Goal: Obtain resource: Download file/media

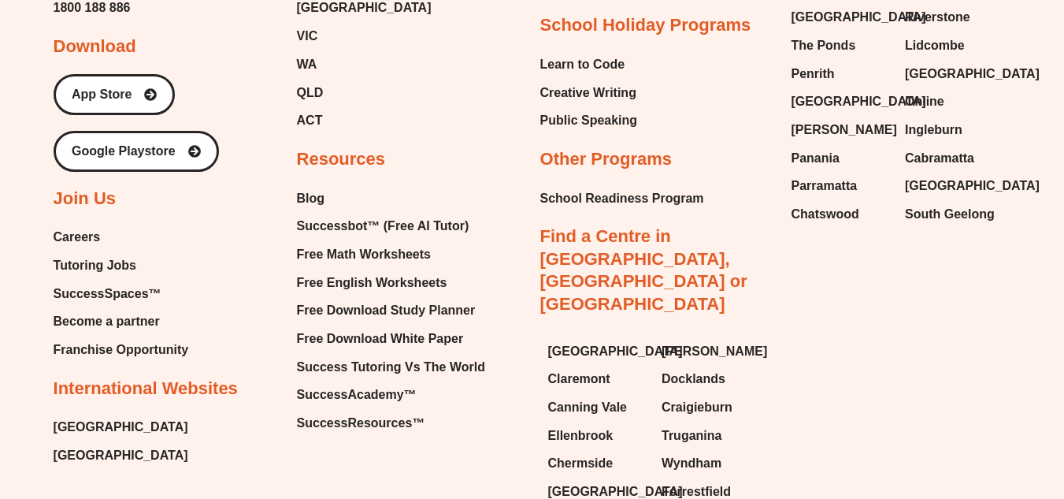
scroll to position [6671, 0]
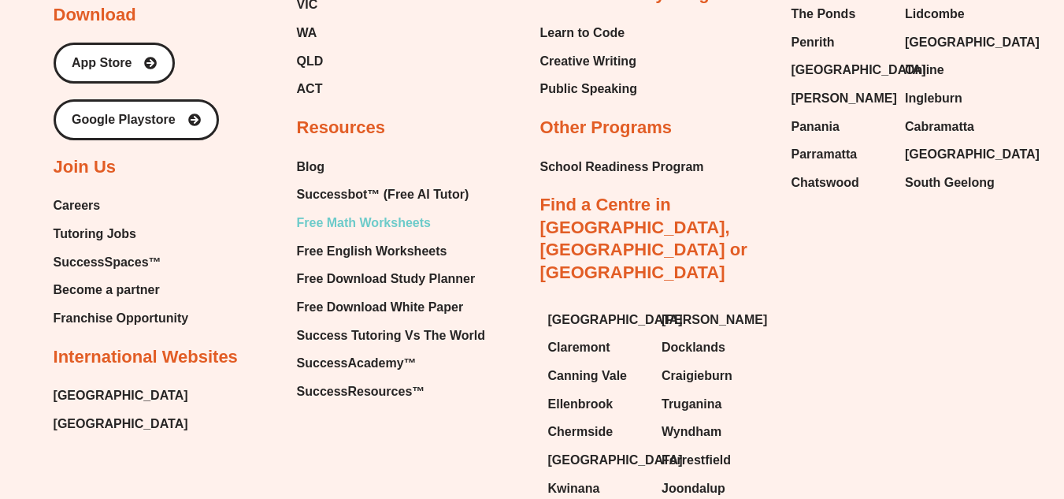
click at [413, 225] on span "Free Math Worksheets" at bounding box center [364, 223] width 134 height 24
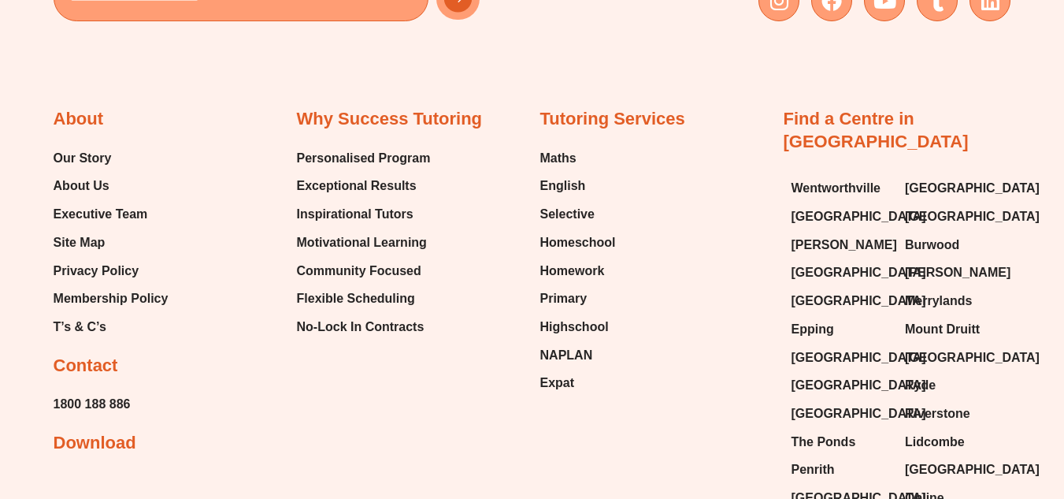
scroll to position [11843, 0]
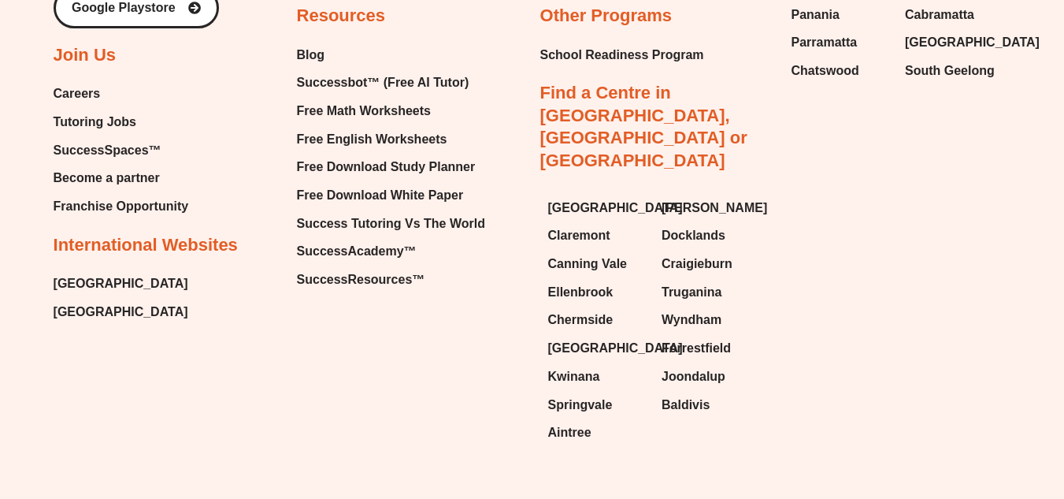
scroll to position [6751, 0]
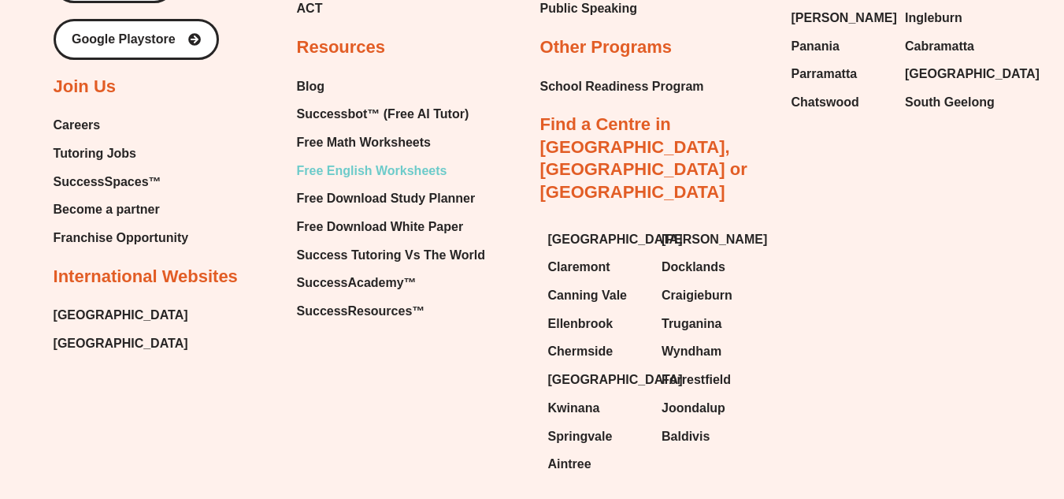
click at [334, 163] on span "Free English Worksheets" at bounding box center [372, 171] width 150 height 24
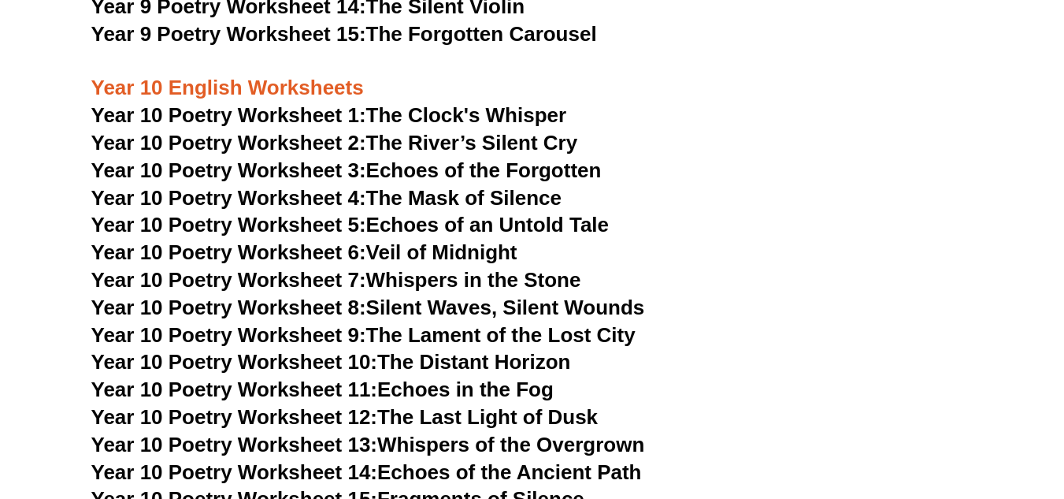
scroll to position [11309, 0]
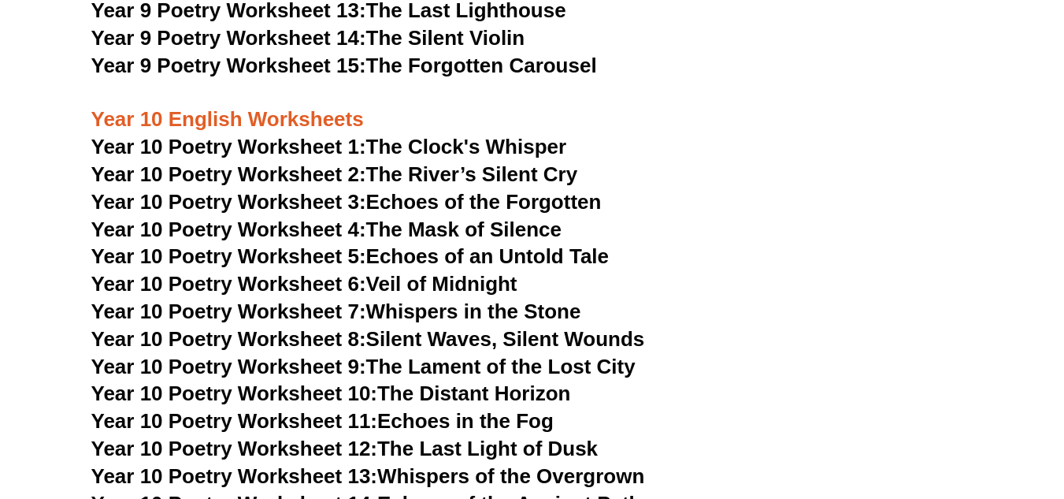
click at [458, 381] on link "Year 10 Poetry Worksheet 10: The Distant Horizon" at bounding box center [331, 393] width 480 height 24
